Goal: Information Seeking & Learning: Learn about a topic

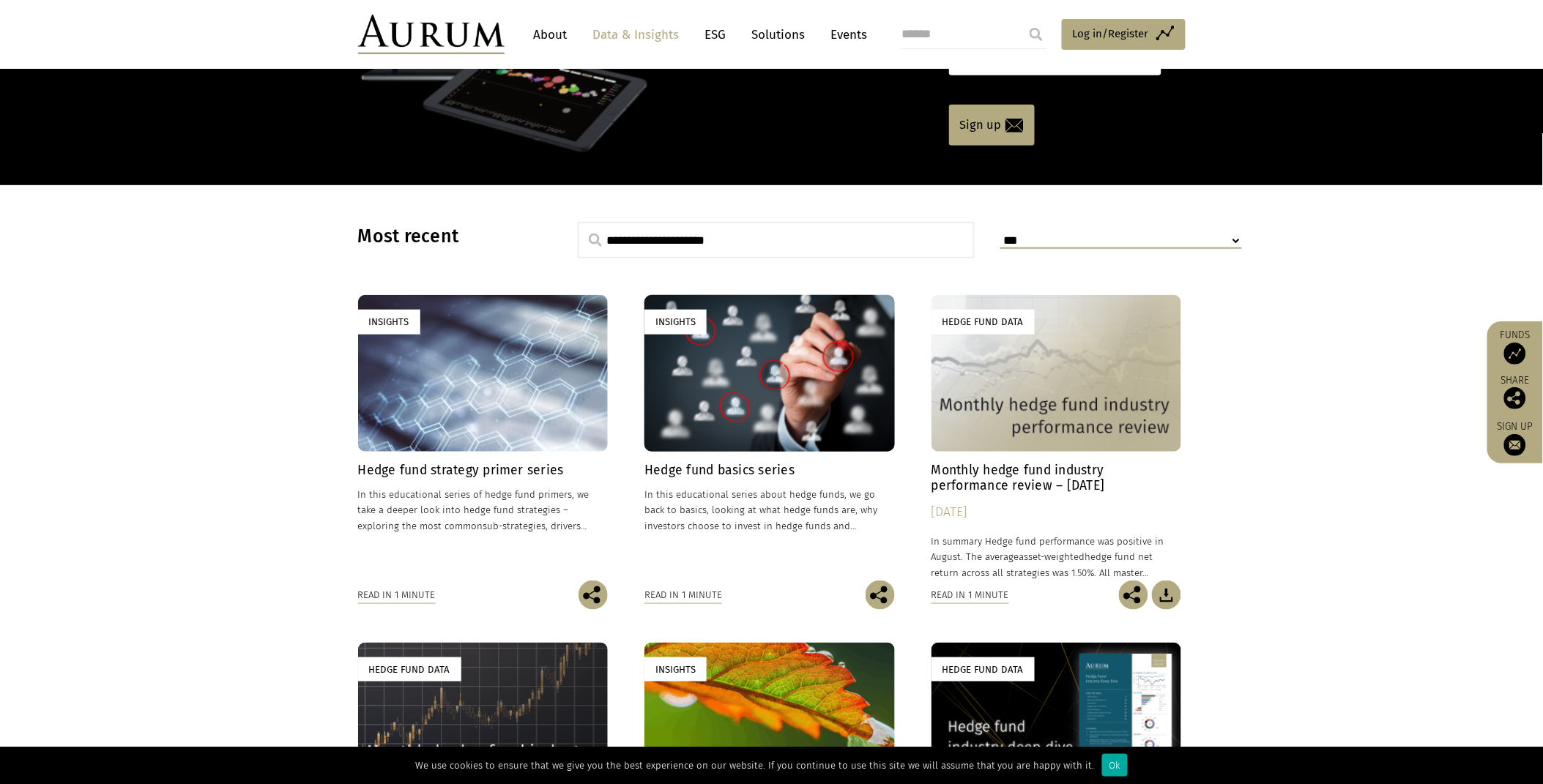
scroll to position [244, 0]
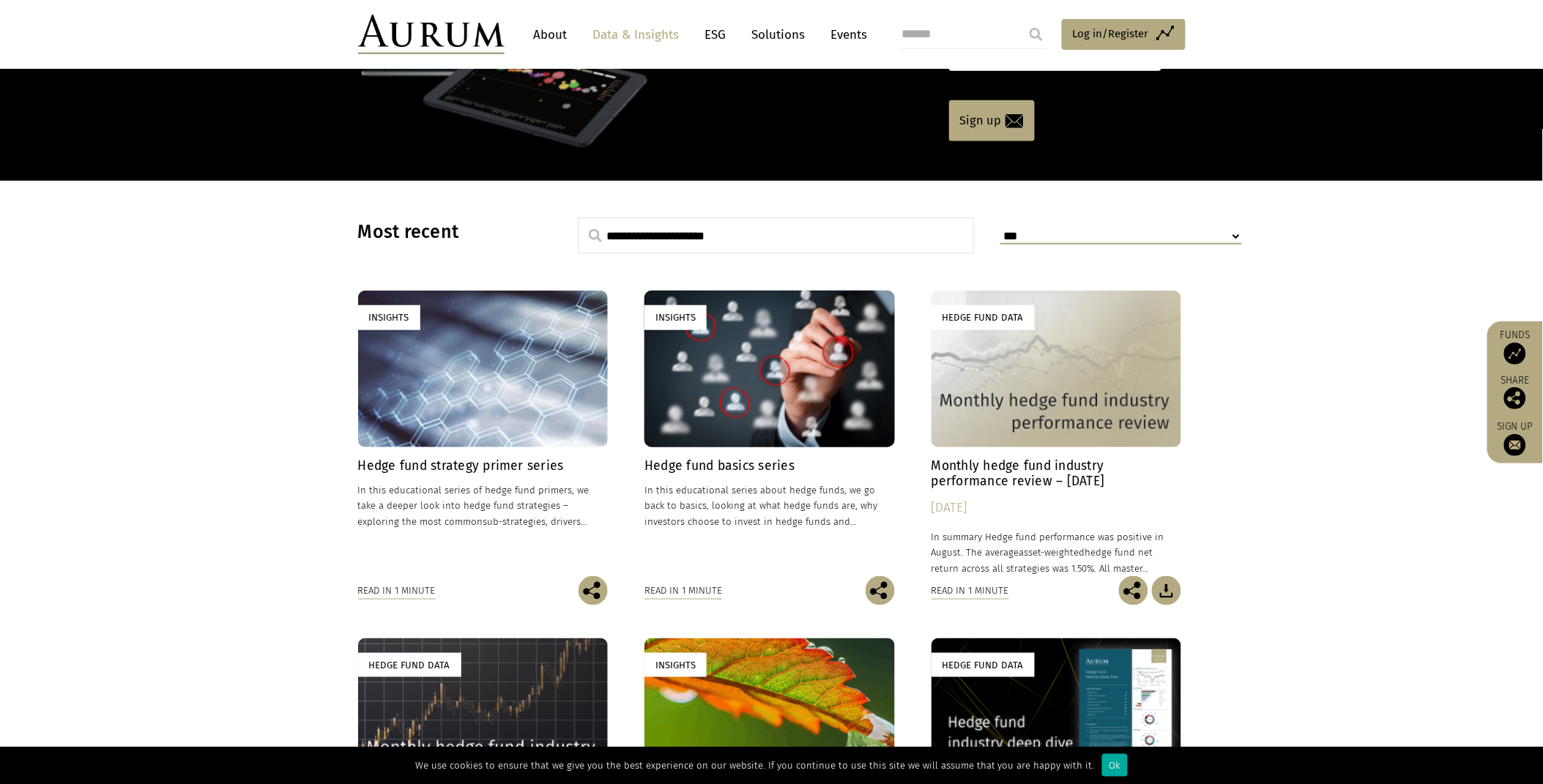
click at [427, 465] on h4 "Hedge fund strategy primer series" at bounding box center [483, 465] width 251 height 15
click at [1105, 404] on div "Hedge Fund Data" at bounding box center [1057, 368] width 251 height 156
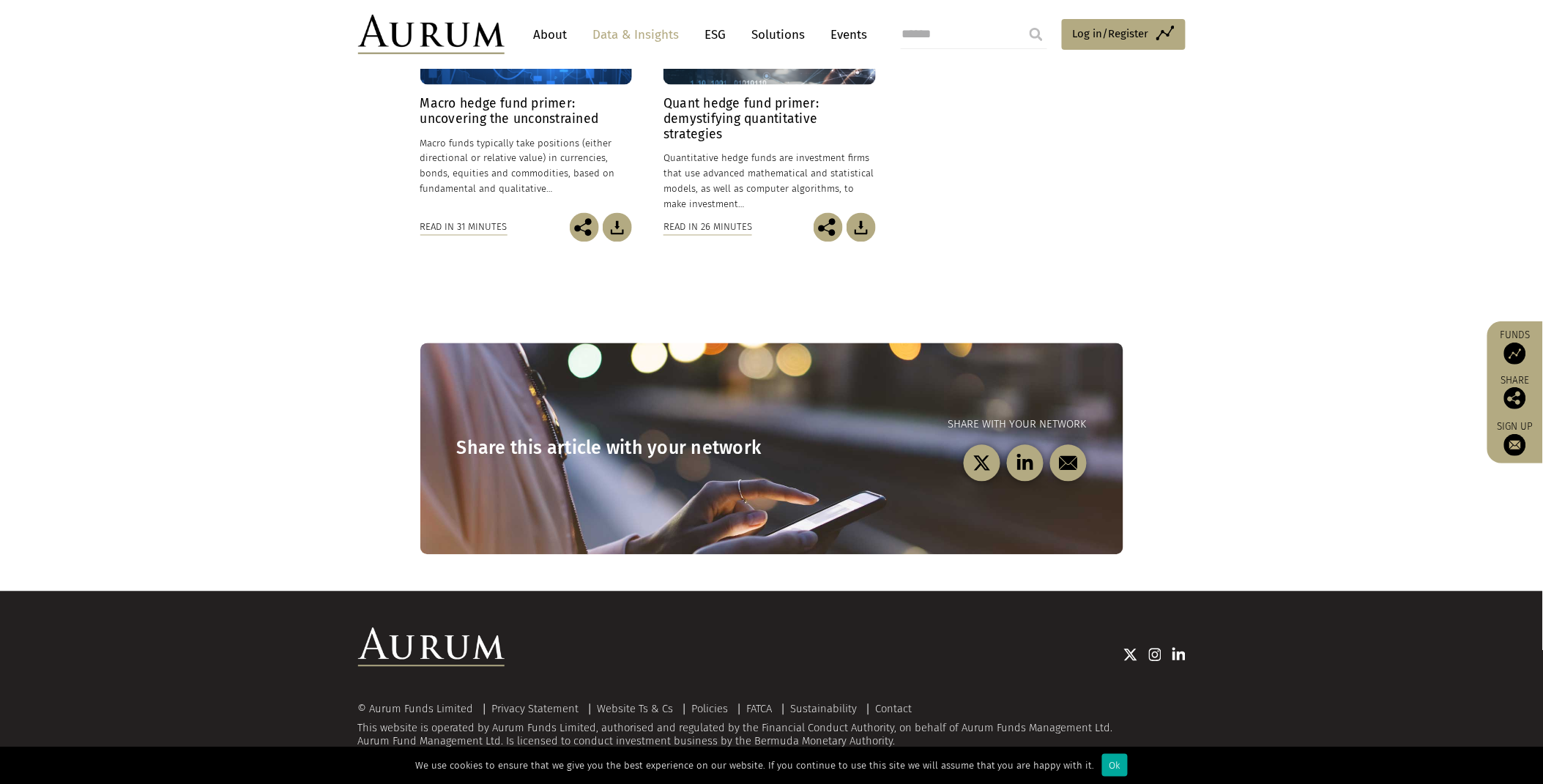
scroll to position [513, 0]
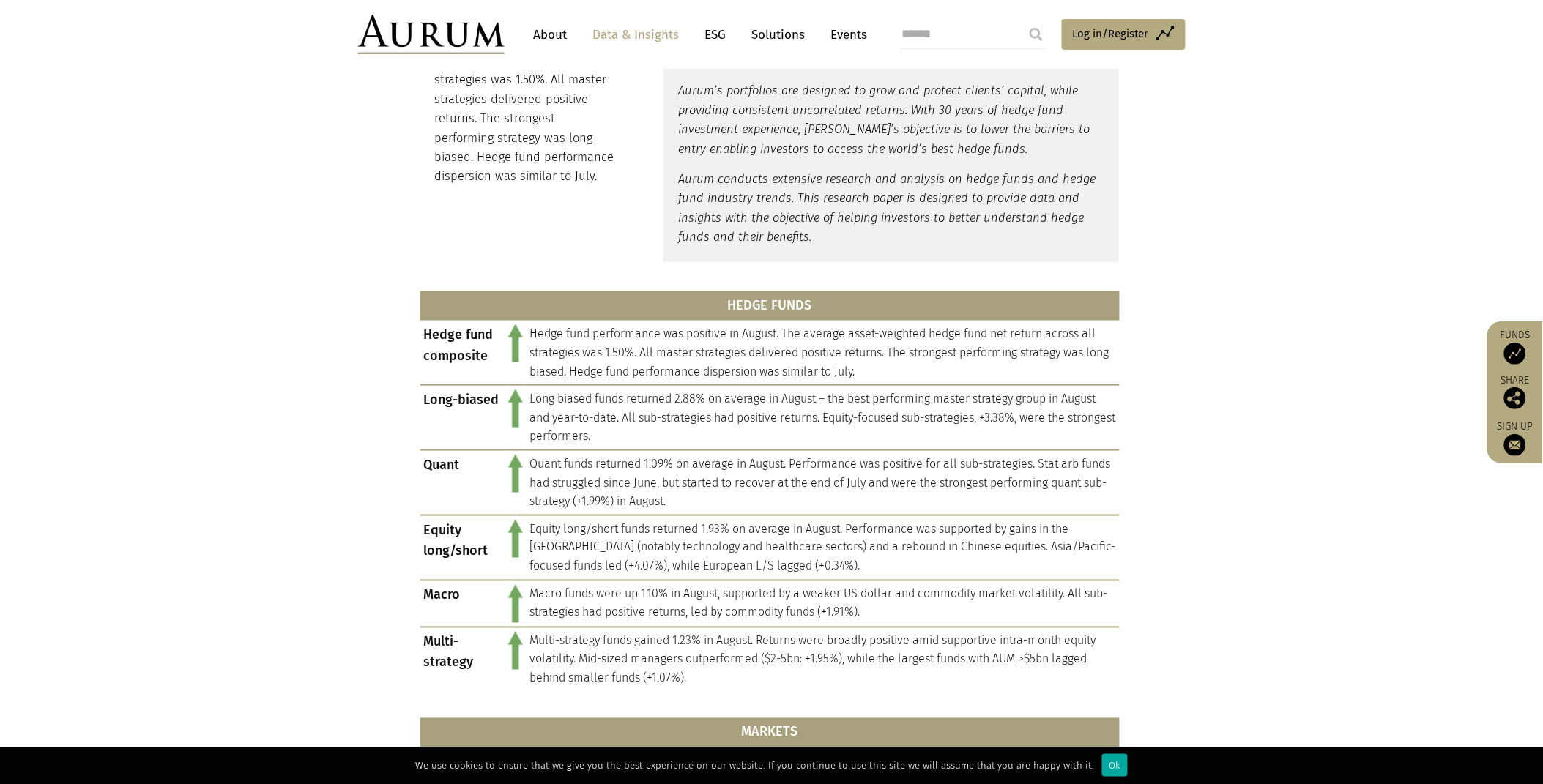
scroll to position [406, 0]
